Goal: Register for event/course

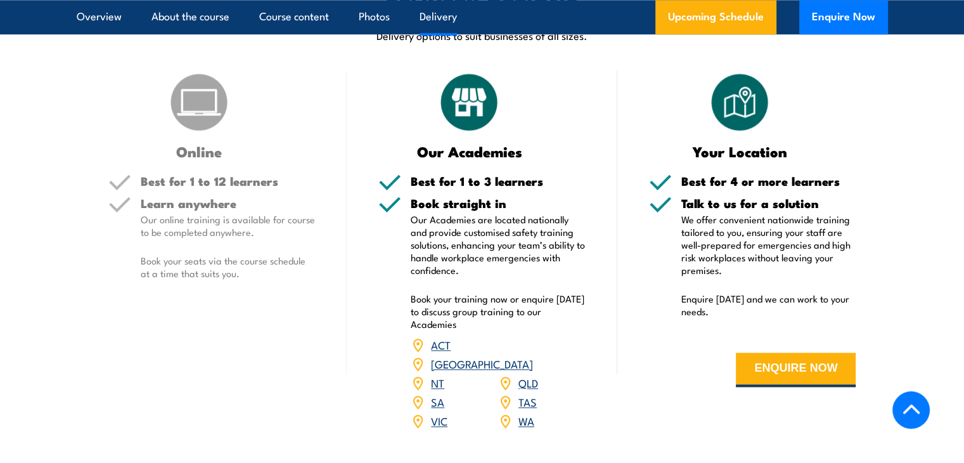
scroll to position [1460, 0]
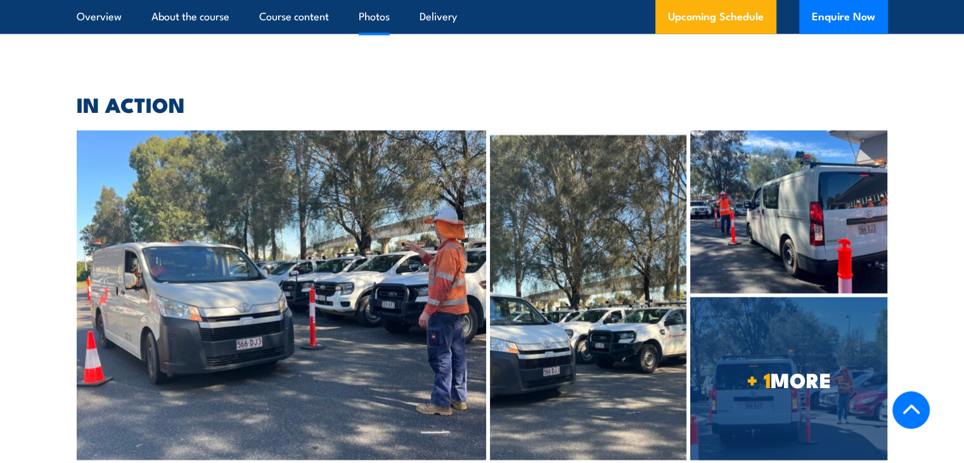
scroll to position [2835, 0]
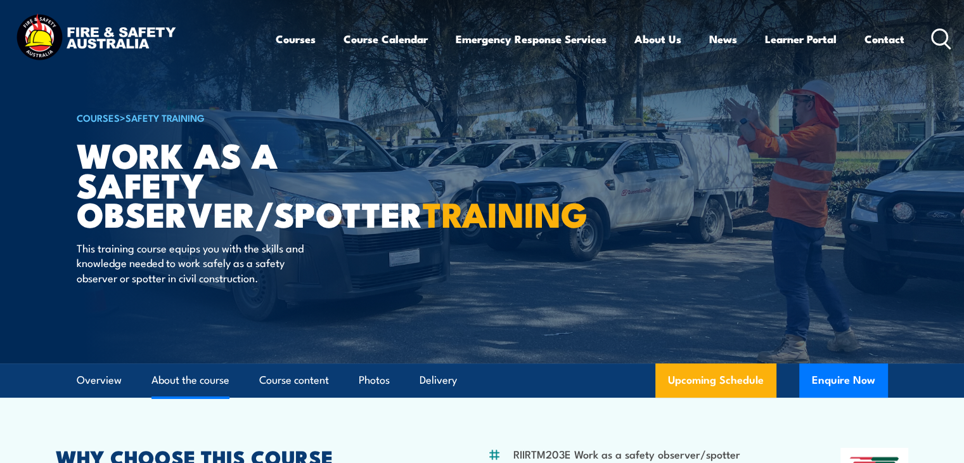
click at [185, 383] on link "About the course" at bounding box center [191, 380] width 78 height 34
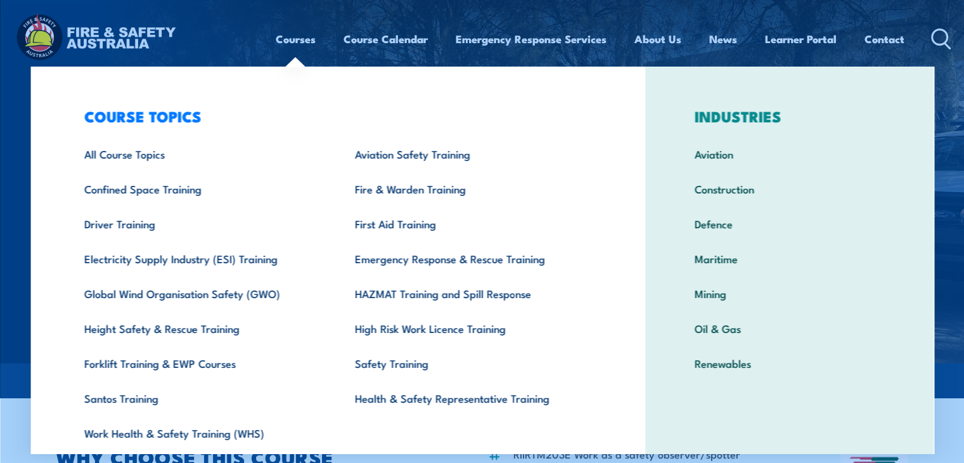
click at [306, 30] on link "Courses" at bounding box center [296, 39] width 40 height 34
